Goal: Participate in discussion: Engage in conversation with other users on a specific topic

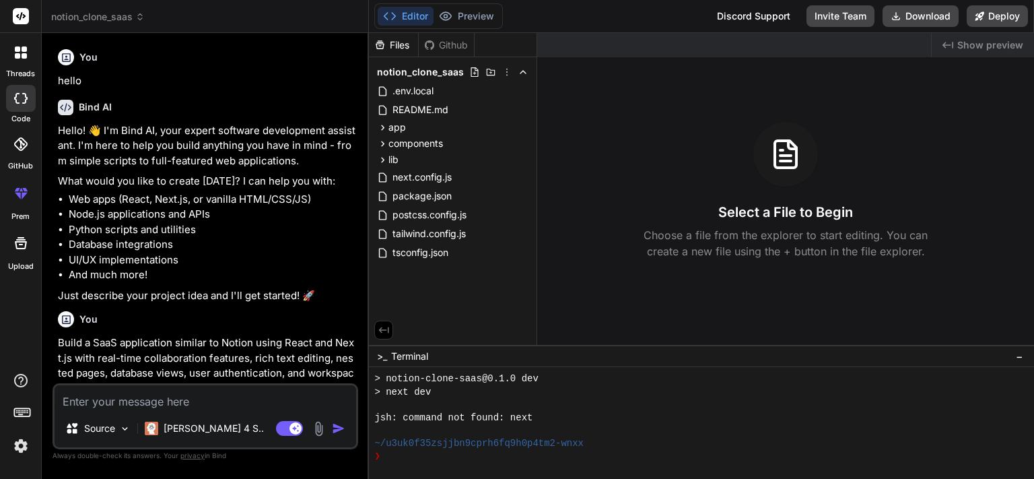
scroll to position [426, 0]
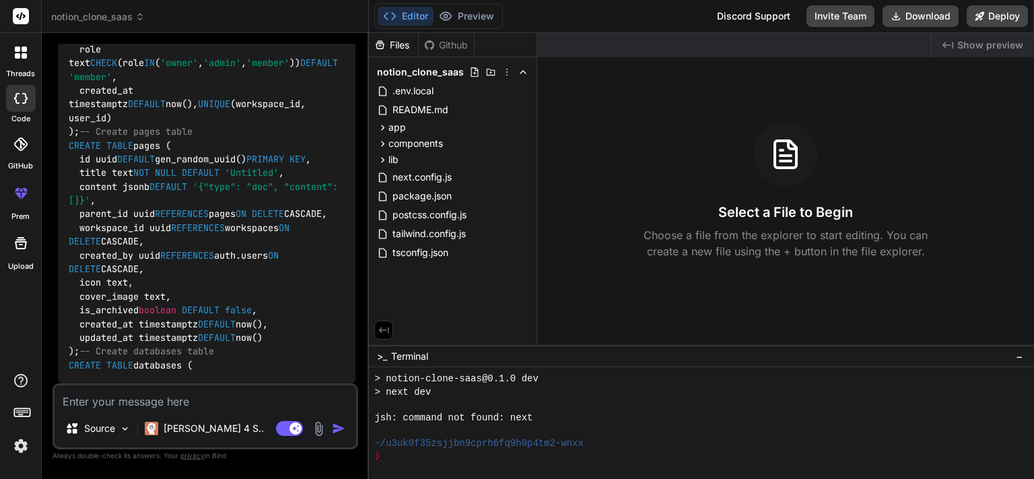
click at [23, 42] on div at bounding box center [21, 52] width 28 height 28
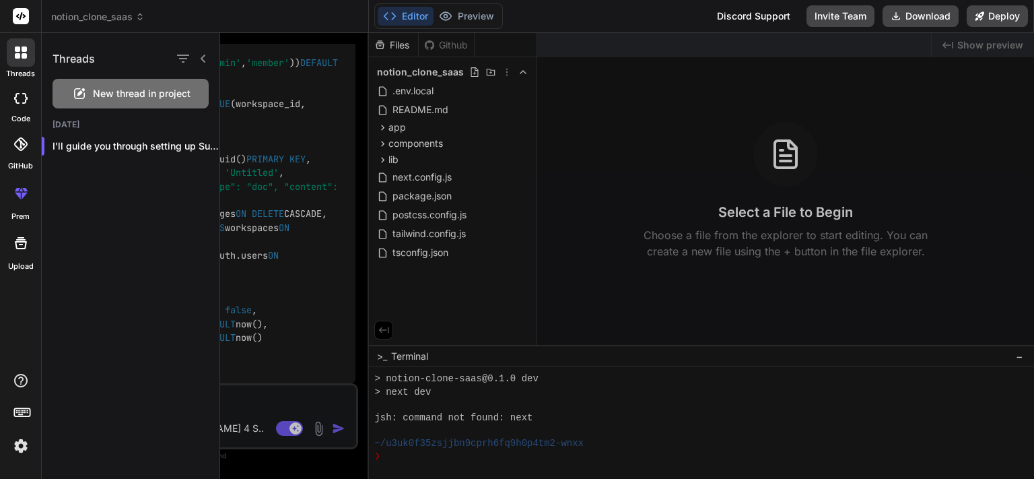
click at [24, 54] on icon at bounding box center [24, 55] width 5 height 5
click at [127, 202] on div "Threads New thread in project [DATE] I'll guide you through setting up Supabase…" at bounding box center [131, 256] width 178 height 446
click at [104, 252] on div "Threads New thread in project [DATE] I'll guide you through setting up Supabase…" at bounding box center [131, 256] width 178 height 446
click at [22, 22] on rect at bounding box center [21, 16] width 16 height 16
click at [71, 389] on div "Threads New thread in project [DATE] I'll guide you through setting up Supabase…" at bounding box center [131, 256] width 178 height 446
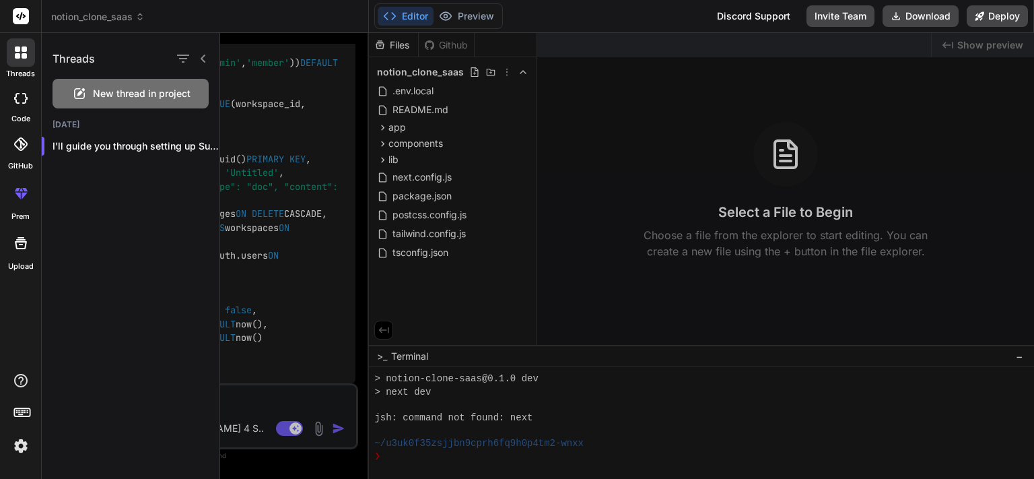
click at [19, 451] on img at bounding box center [20, 445] width 23 height 23
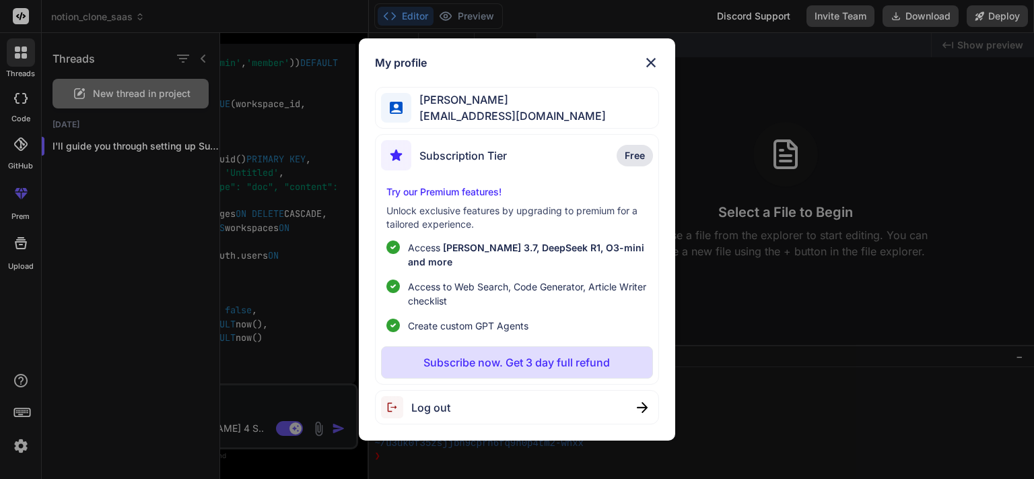
click at [654, 68] on img at bounding box center [651, 63] width 16 height 16
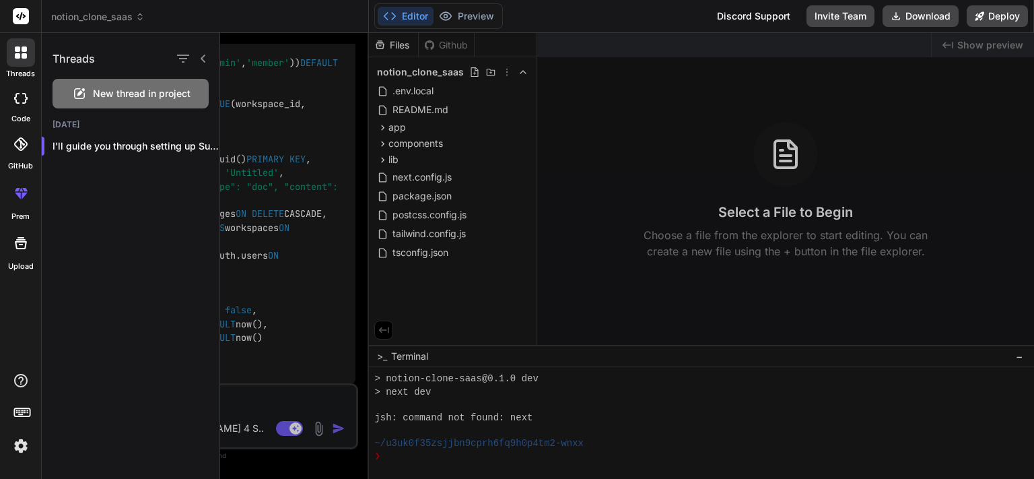
click at [597, 17] on div "Editor Preview Disabled until preview for your project is generated Discord Sup…" at bounding box center [701, 16] width 665 height 33
click at [103, 335] on div "Threads New thread in project [DATE] I'll guide you through setting up Supabase…" at bounding box center [131, 256] width 178 height 446
click at [293, 219] on div at bounding box center [627, 256] width 814 height 446
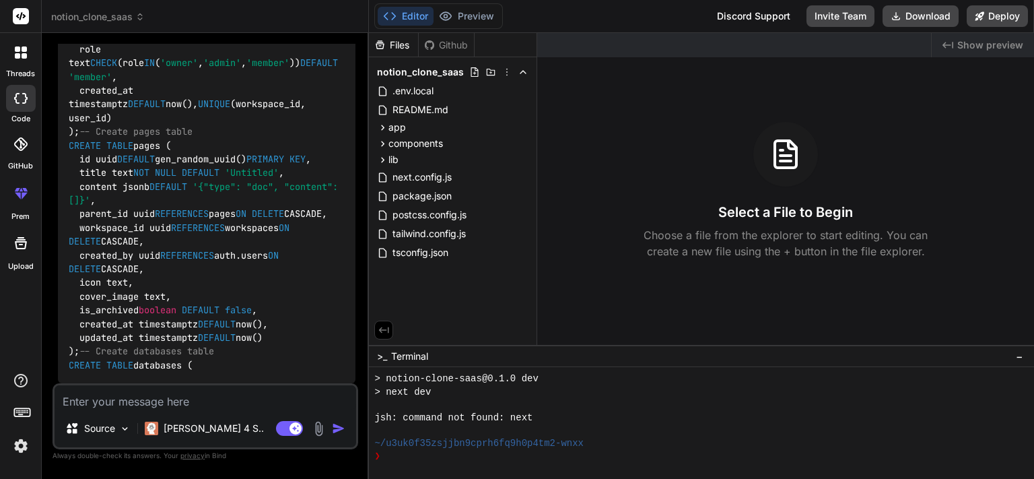
click at [22, 53] on icon at bounding box center [21, 52] width 12 height 12
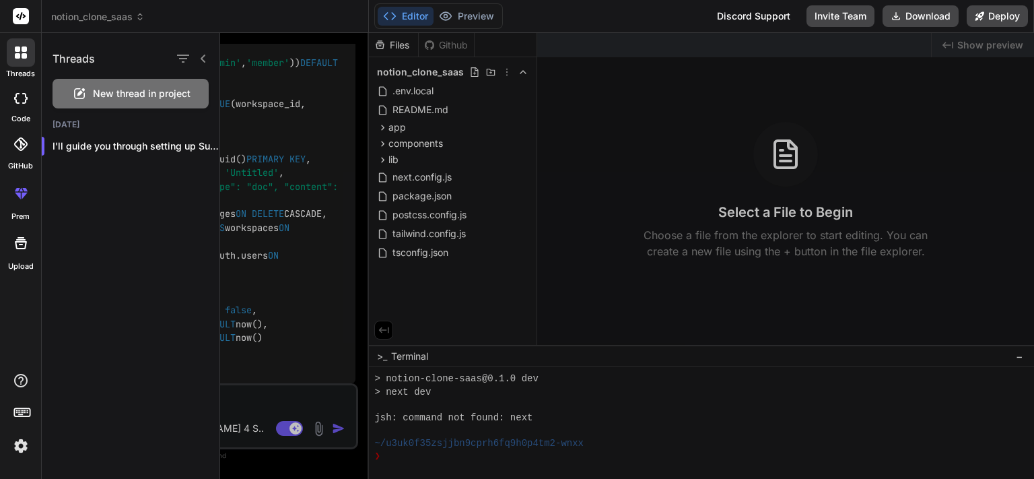
click at [652, 194] on div at bounding box center [627, 256] width 814 height 446
